Goal: Communication & Community: Answer question/provide support

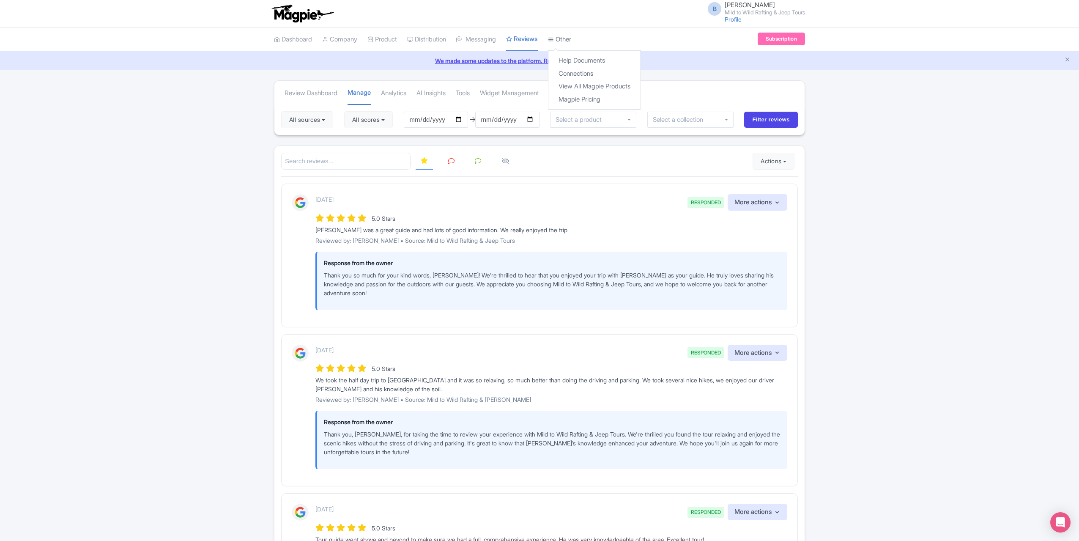
click at [571, 41] on link "Other" at bounding box center [559, 39] width 23 height 23
click at [583, 74] on link "Connections" at bounding box center [594, 73] width 92 height 13
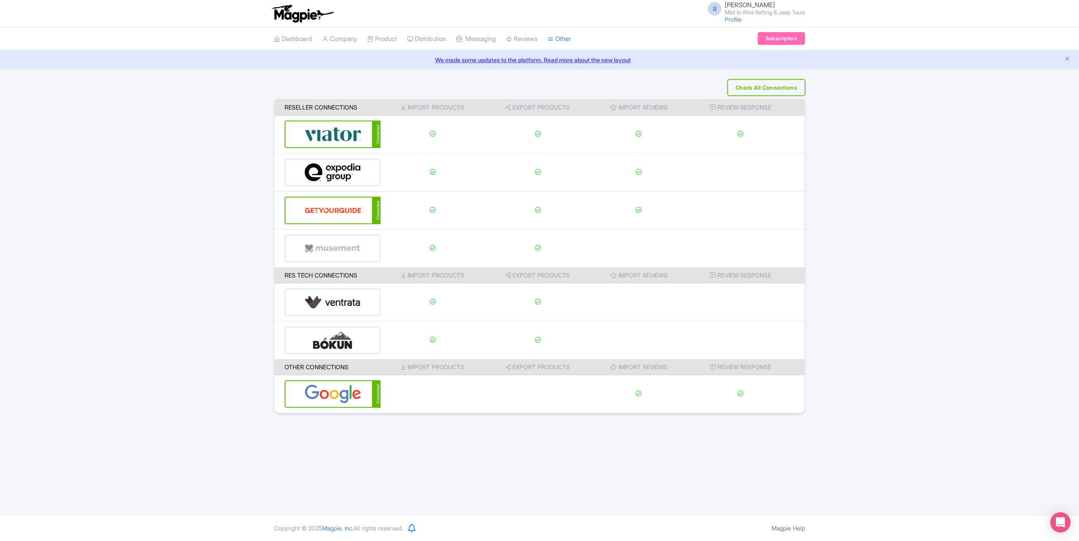
click at [742, 81] on button "Check All Connections" at bounding box center [765, 87] width 77 height 16
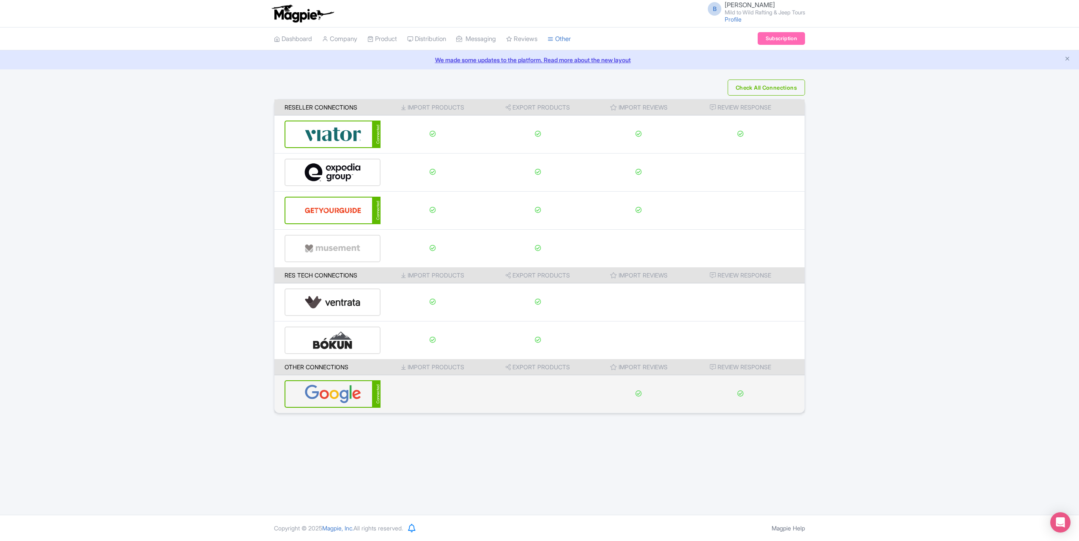
click at [355, 397] on img at bounding box center [332, 394] width 57 height 26
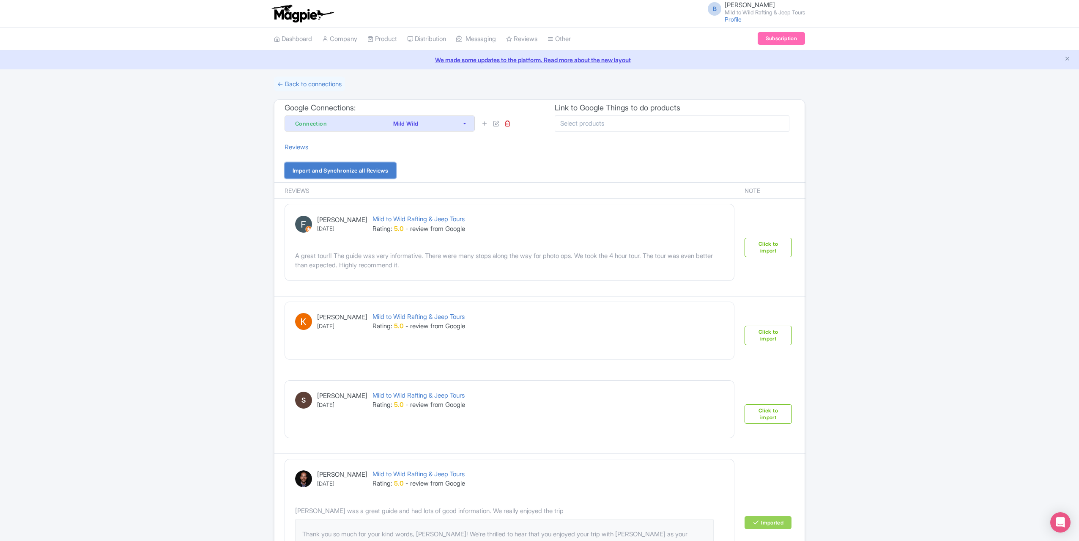
click at [347, 165] on link "Import and Synchronize all Reviews" at bounding box center [340, 170] width 112 height 16
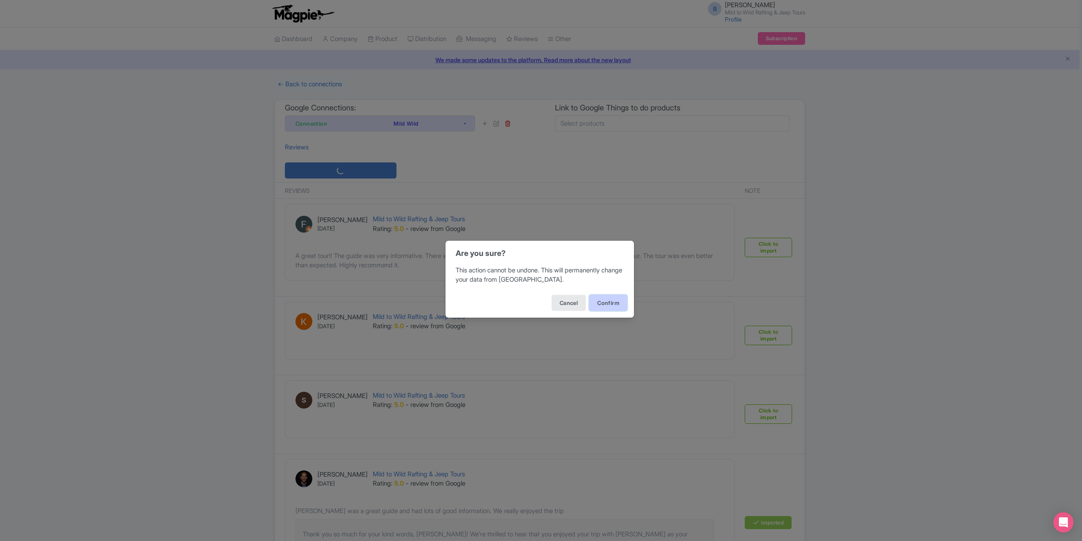
click at [610, 298] on button "Confirm" at bounding box center [608, 303] width 38 height 16
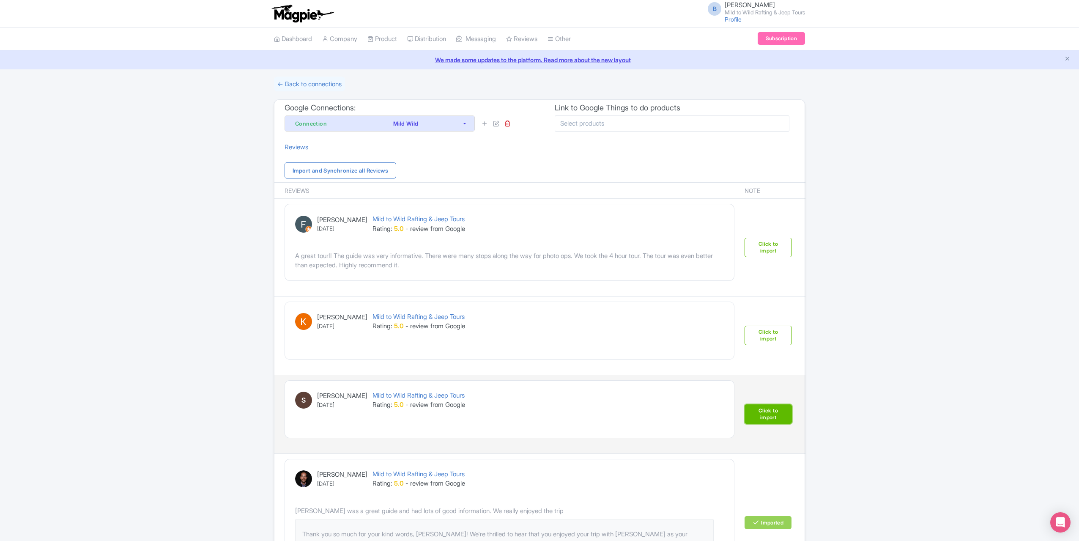
click at [764, 412] on link "Click to import" at bounding box center [767, 413] width 47 height 19
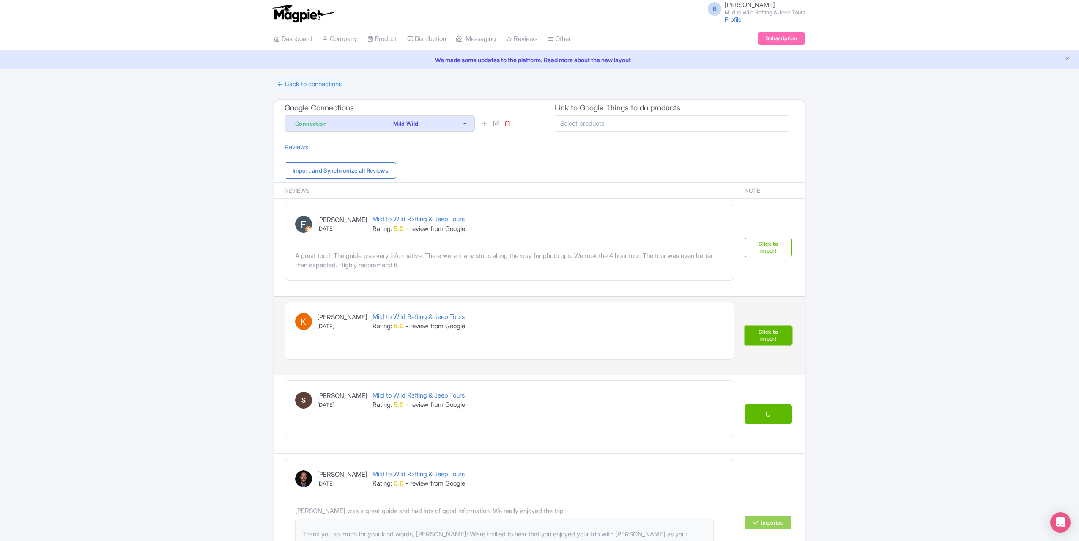
click at [781, 338] on link "Click to import" at bounding box center [767, 334] width 47 height 19
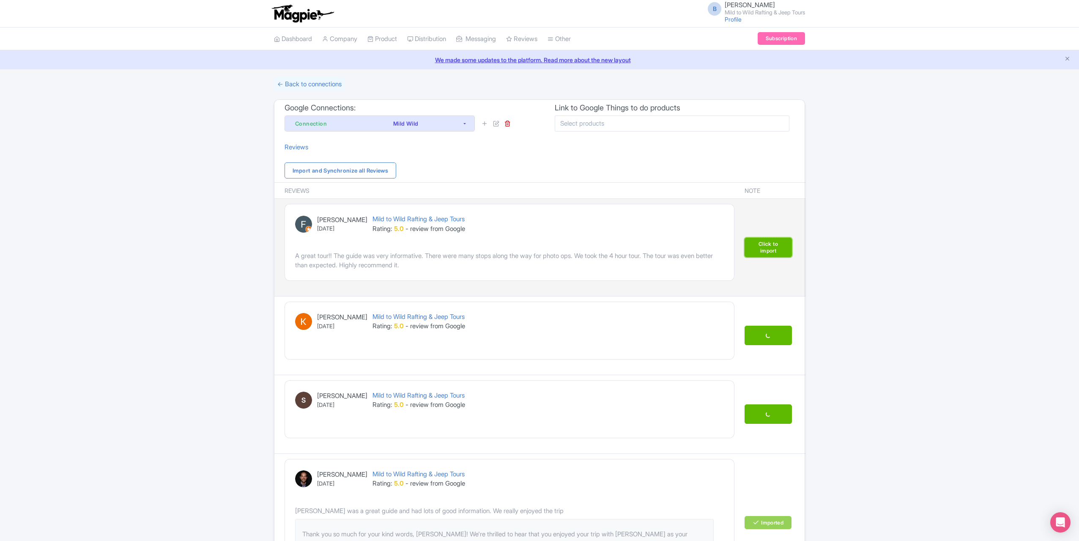
click at [766, 248] on link "Click to import" at bounding box center [767, 247] width 47 height 19
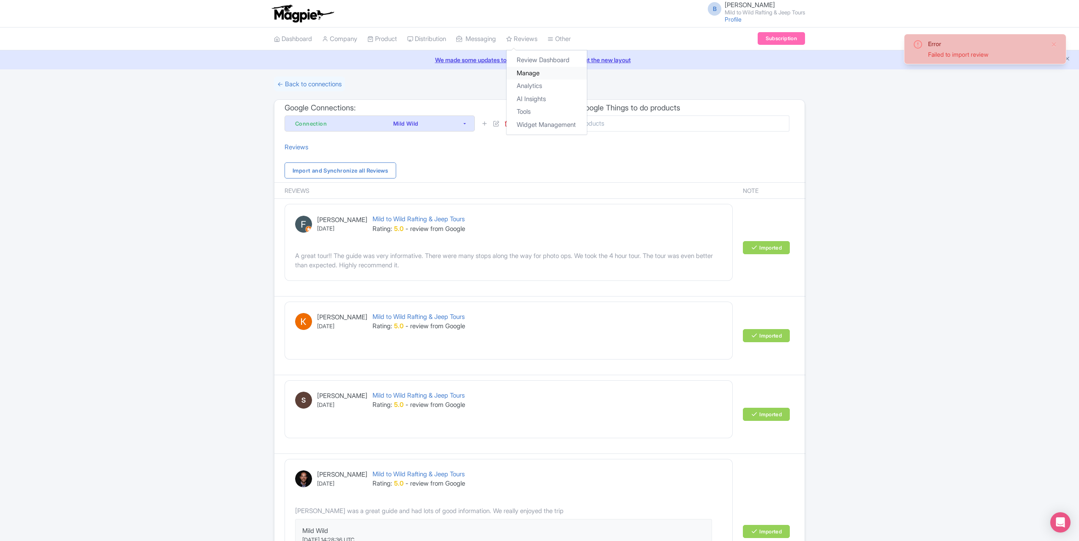
click at [539, 72] on link "Manage" at bounding box center [546, 73] width 80 height 13
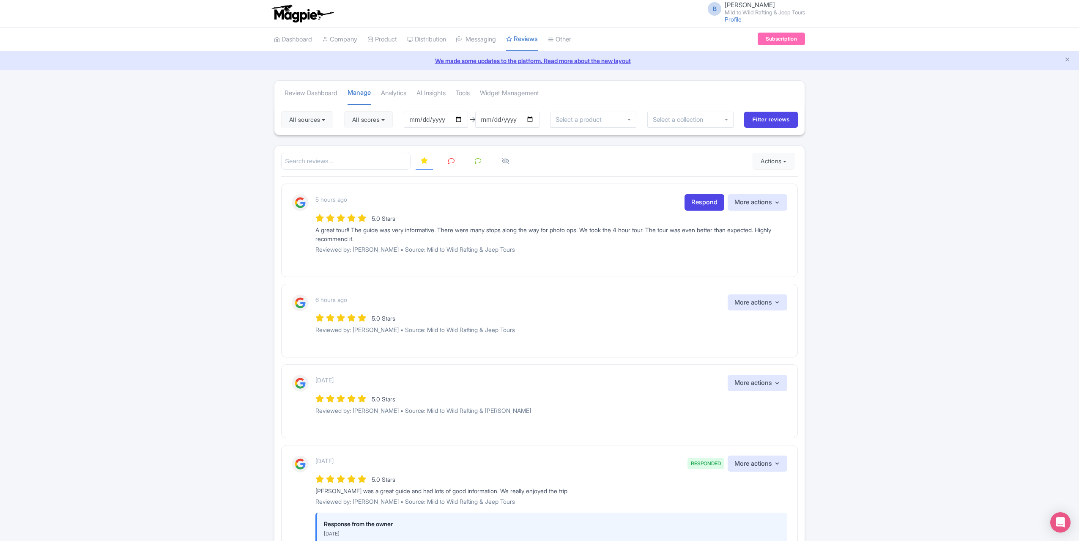
click at [448, 158] on icon at bounding box center [451, 161] width 6 height 6
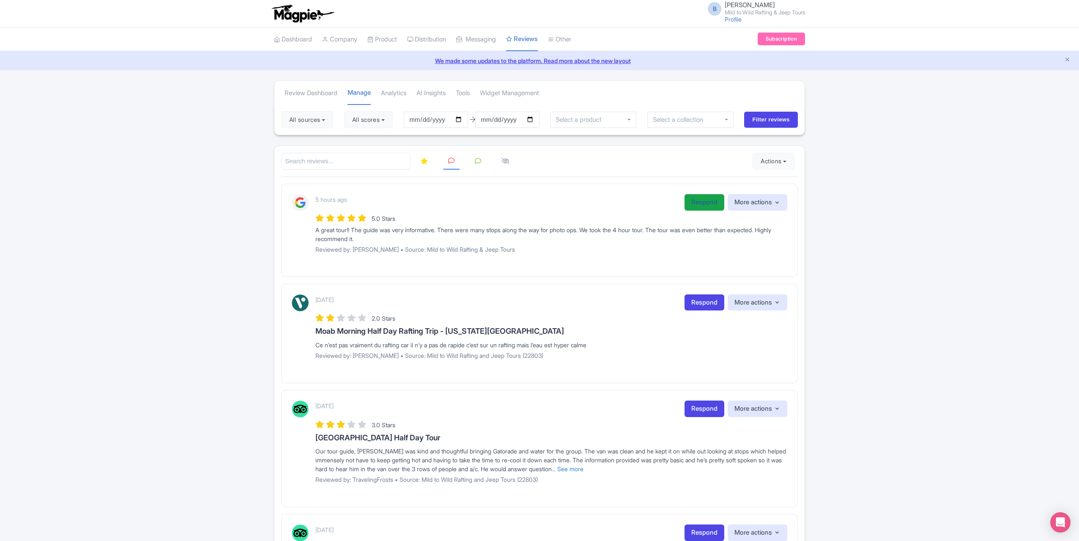
click at [697, 198] on link "Respond" at bounding box center [704, 202] width 40 height 16
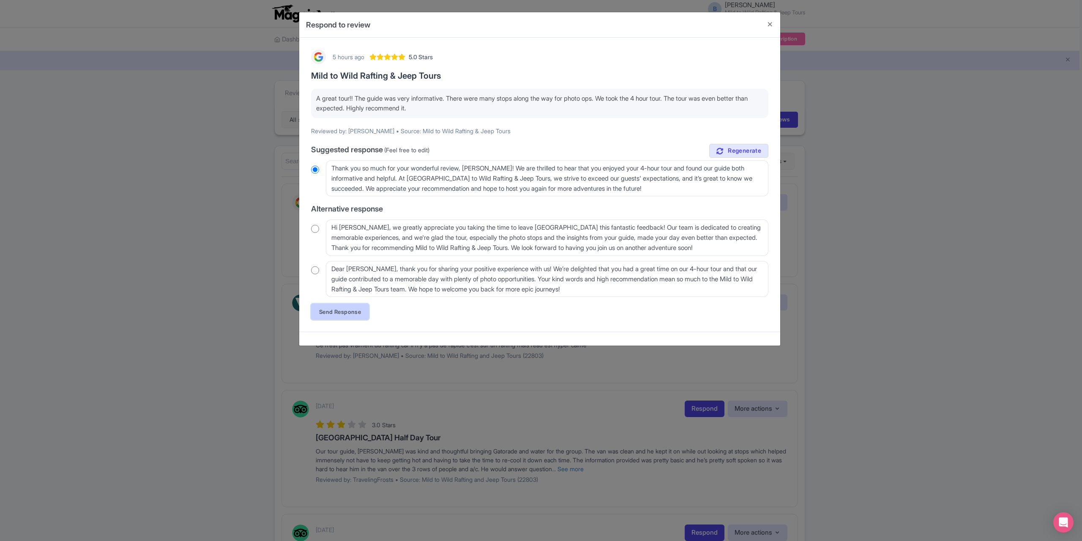
drag, startPoint x: 340, startPoint y: 314, endPoint x: 369, endPoint y: 317, distance: 29.7
click at [341, 314] on link "Send Response" at bounding box center [340, 312] width 58 height 16
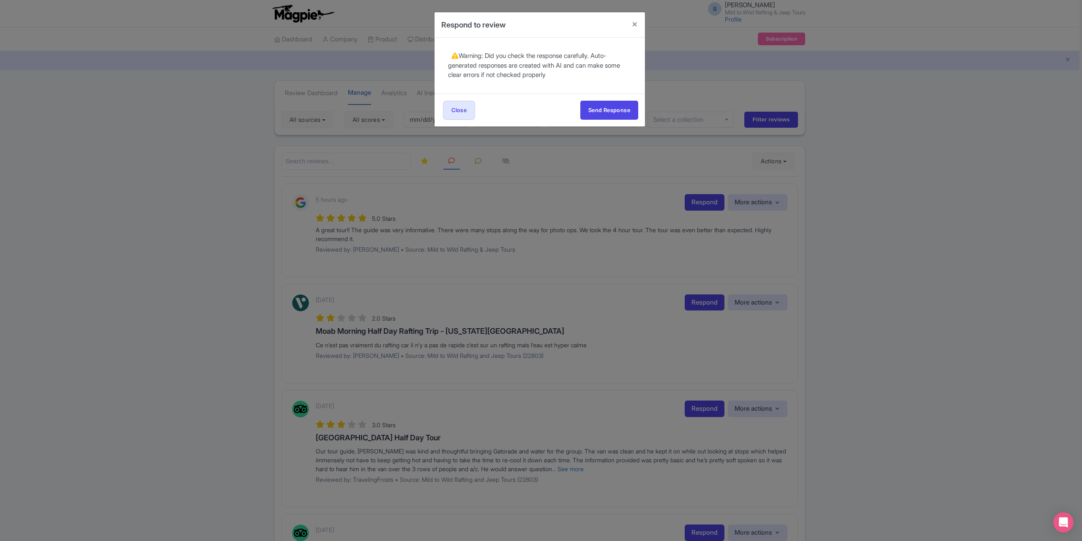
click at [610, 98] on div "Send Response Send Response Close Send Response" at bounding box center [540, 109] width 211 height 33
click at [606, 106] on button "Send Response" at bounding box center [609, 110] width 58 height 19
